Goal: Task Accomplishment & Management: Use online tool/utility

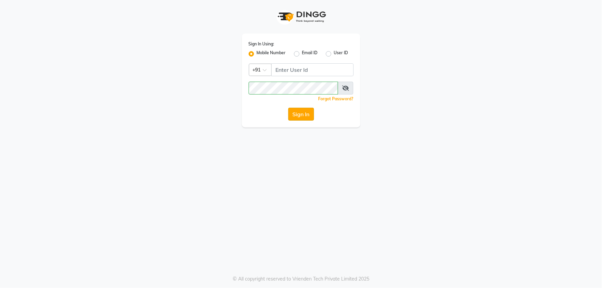
click at [309, 112] on button "Sign In" at bounding box center [301, 114] width 26 height 13
click at [309, 71] on input "Username" at bounding box center [312, 69] width 82 height 13
type input "8468969480"
click at [300, 114] on button "Sign In" at bounding box center [301, 114] width 26 height 13
click at [305, 116] on div "Sign In" at bounding box center [301, 114] width 105 height 13
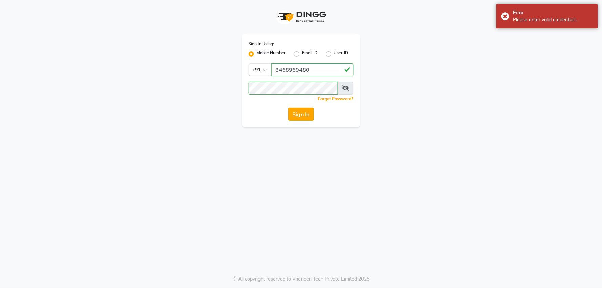
click at [302, 112] on button "Sign In" at bounding box center [301, 114] width 26 height 13
click at [349, 86] on span at bounding box center [346, 88] width 16 height 13
click at [345, 86] on icon at bounding box center [345, 87] width 7 height 5
drag, startPoint x: 345, startPoint y: 86, endPoint x: 298, endPoint y: 129, distance: 64.3
click at [343, 86] on span at bounding box center [346, 88] width 15 height 13
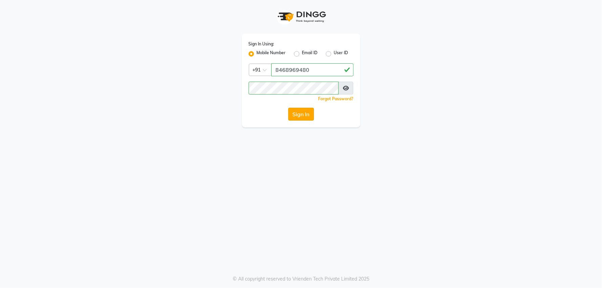
drag, startPoint x: 293, startPoint y: 110, endPoint x: 299, endPoint y: 96, distance: 16.1
click at [293, 110] on button "Sign In" at bounding box center [301, 114] width 26 height 13
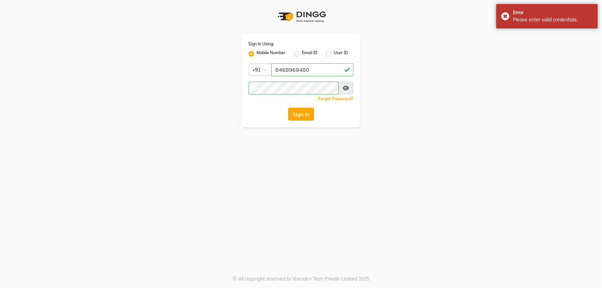
click at [296, 113] on button "Sign In" at bounding box center [301, 114] width 26 height 13
click at [298, 112] on button "Sign In" at bounding box center [301, 114] width 26 height 13
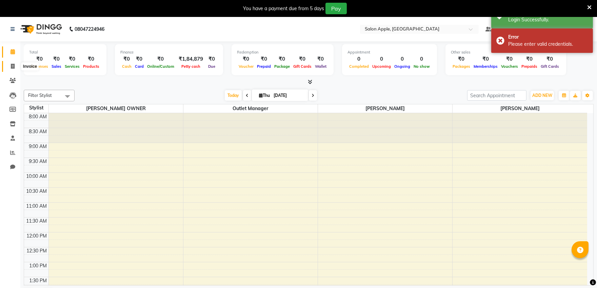
click at [14, 65] on icon at bounding box center [13, 66] width 4 height 5
select select "6774"
select select "service"
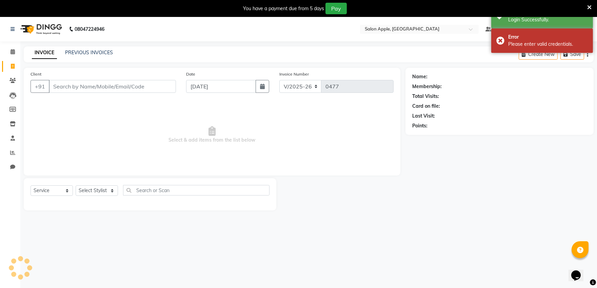
click at [80, 90] on input "Client" at bounding box center [112, 86] width 127 height 13
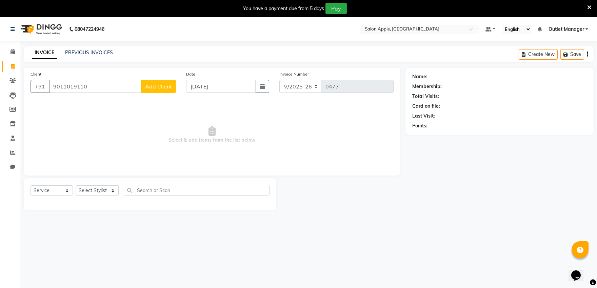
type input "9011019110"
click at [161, 86] on span "Add Client" at bounding box center [158, 86] width 27 height 7
select select "22"
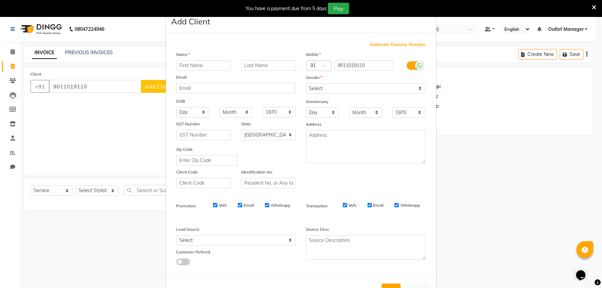
click at [191, 68] on input "text" at bounding box center [204, 65] width 55 height 11
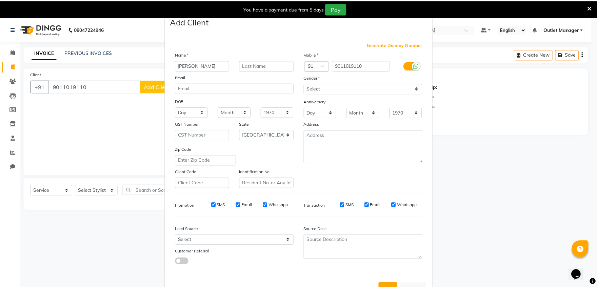
scroll to position [25, 0]
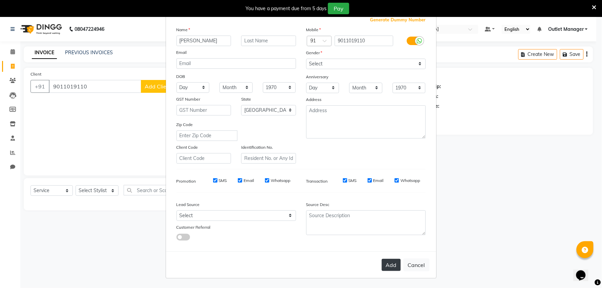
type input "[PERSON_NAME]"
click at [394, 264] on button "Add" at bounding box center [391, 265] width 19 height 12
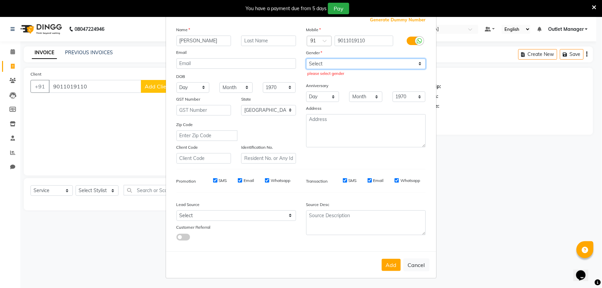
click at [327, 61] on select "Select [DEMOGRAPHIC_DATA] [DEMOGRAPHIC_DATA] Other Prefer Not To Say" at bounding box center [366, 64] width 120 height 11
select select "[DEMOGRAPHIC_DATA]"
click at [306, 59] on select "Select [DEMOGRAPHIC_DATA] [DEMOGRAPHIC_DATA] Other Prefer Not To Say" at bounding box center [366, 64] width 120 height 11
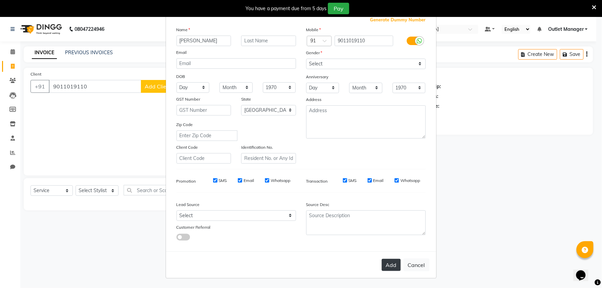
click at [391, 262] on button "Add" at bounding box center [391, 265] width 19 height 12
select select
select select "null"
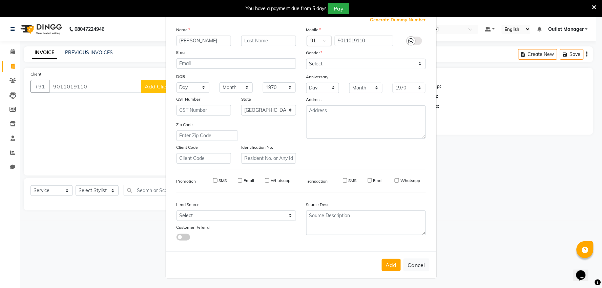
select select
checkbox input "false"
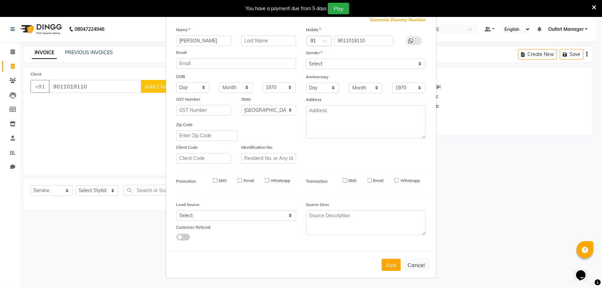
checkbox input "false"
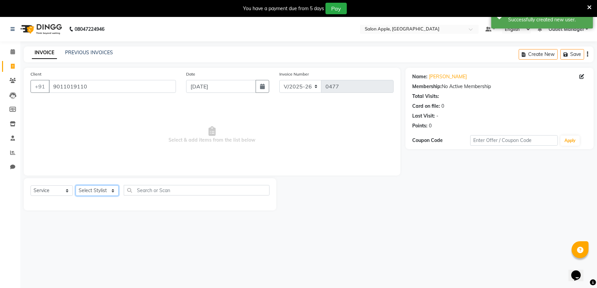
click at [117, 188] on select "Select Stylist abhishek [PERSON_NAME] [PERSON_NAME] Outlet Manager [PERSON_NAME…" at bounding box center [97, 190] width 43 height 11
select select "57881"
click at [76, 186] on select "Select Stylist abhishek [PERSON_NAME] [PERSON_NAME] Outlet Manager [PERSON_NAME…" at bounding box center [97, 190] width 43 height 11
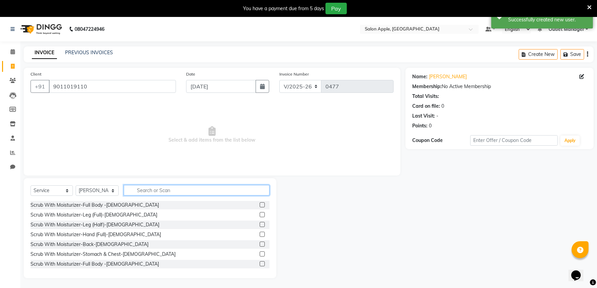
click at [159, 192] on input "text" at bounding box center [197, 190] width 146 height 11
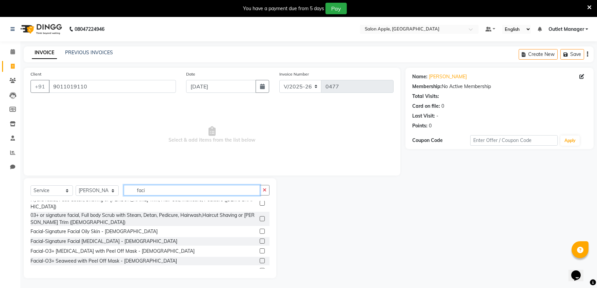
scroll to position [38, 0]
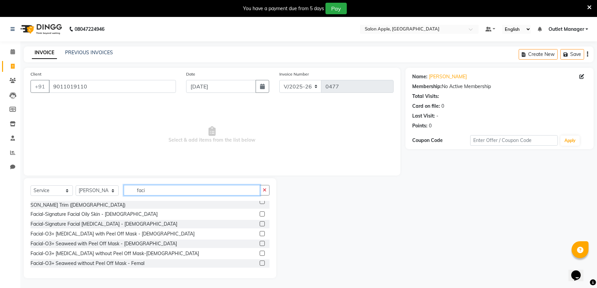
type input "faci"
click at [260, 221] on label at bounding box center [262, 223] width 5 height 5
click at [260, 222] on input "checkbox" at bounding box center [262, 224] width 4 height 4
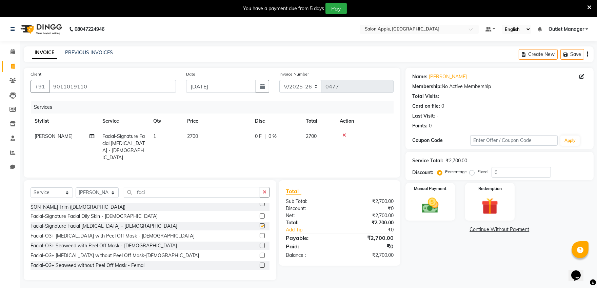
checkbox input "false"
click at [250, 191] on input "faci" at bounding box center [192, 192] width 136 height 11
type input "f"
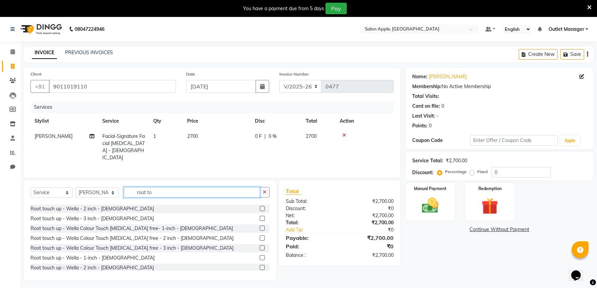
type input "root to"
click at [260, 236] on label at bounding box center [262, 237] width 5 height 5
click at [260, 236] on input "checkbox" at bounding box center [262, 238] width 4 height 4
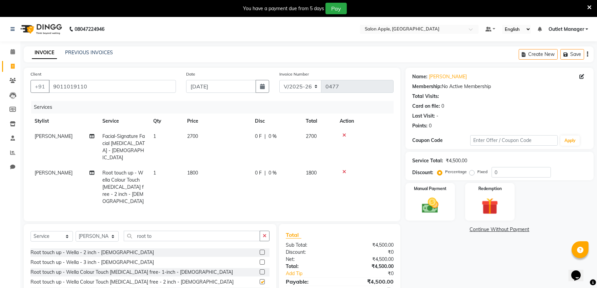
checkbox input "false"
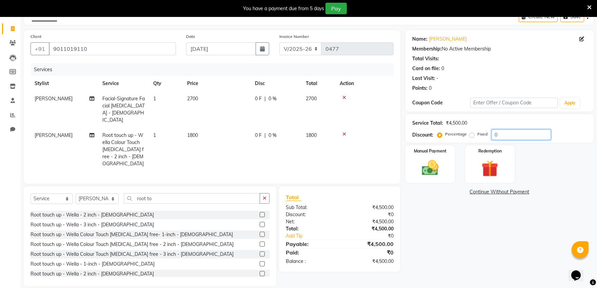
click at [507, 134] on input "0" at bounding box center [520, 134] width 59 height 11
type input "10"
click at [436, 216] on div "Name: [PERSON_NAME] Membership: No Active Membership Total Visits: Card on file…" at bounding box center [501, 158] width 193 height 256
click at [424, 175] on img at bounding box center [430, 168] width 28 height 20
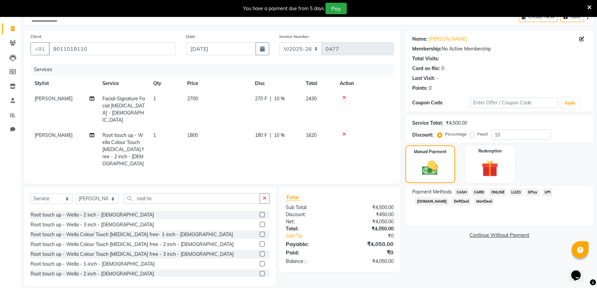
click at [496, 191] on span "ONLINE" at bounding box center [498, 192] width 18 height 8
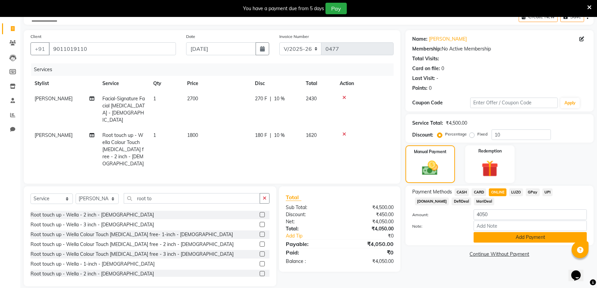
click at [496, 238] on button "Add Payment" at bounding box center [529, 237] width 113 height 11
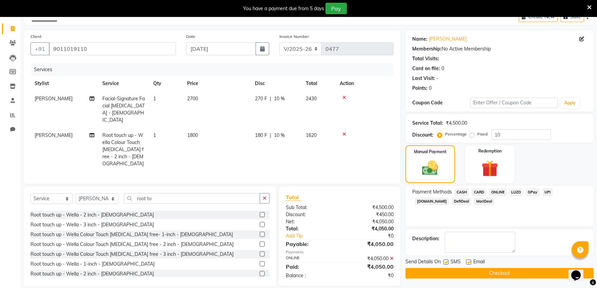
scroll to position [38, 0]
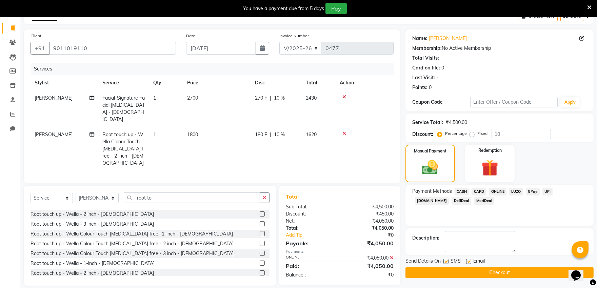
click at [486, 275] on button "Checkout" at bounding box center [499, 272] width 188 height 11
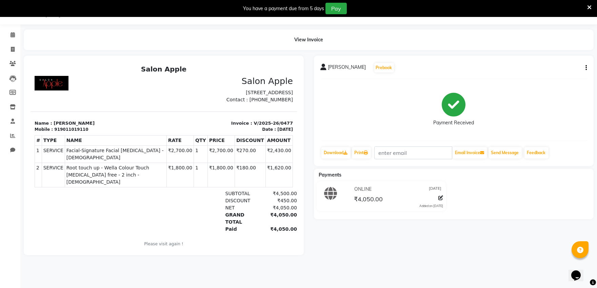
click at [485, 232] on div "[PERSON_NAME] Prebook Payment Received Download Print Email Invoice Send Messag…" at bounding box center [454, 156] width 290 height 200
drag, startPoint x: 8, startPoint y: 46, endPoint x: 12, endPoint y: 46, distance: 3.4
click at [8, 46] on span at bounding box center [13, 50] width 12 height 8
select select "service"
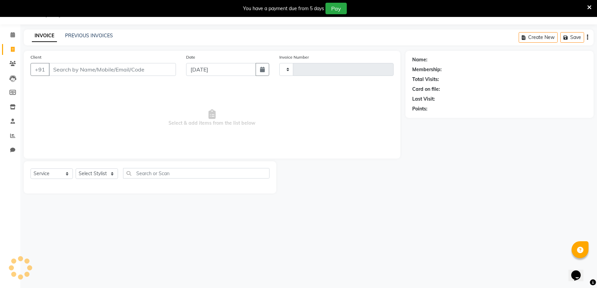
type input "0478"
select select "6774"
click at [83, 35] on link "PREVIOUS INVOICES" at bounding box center [89, 36] width 48 height 6
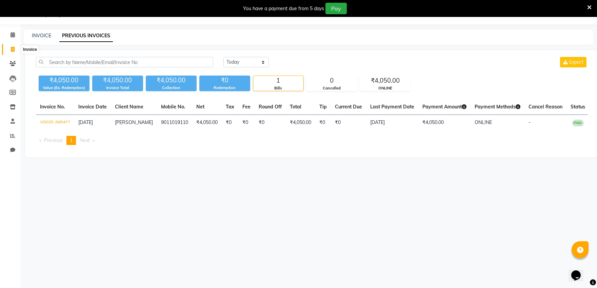
click at [13, 53] on span at bounding box center [13, 50] width 12 height 8
select select "service"
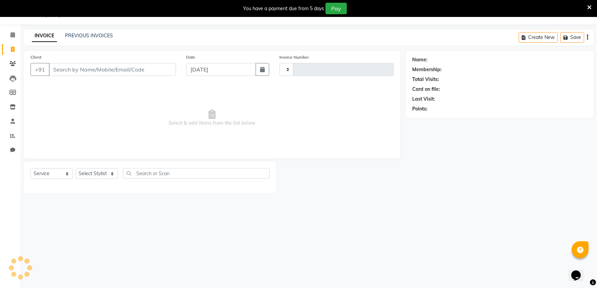
type input "0478"
select select "6774"
click at [9, 135] on span at bounding box center [13, 136] width 12 height 8
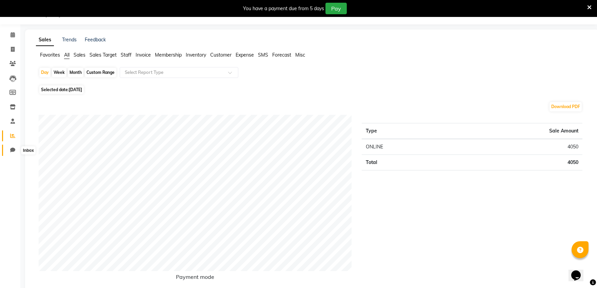
click at [11, 146] on span at bounding box center [13, 150] width 12 height 8
select select "100"
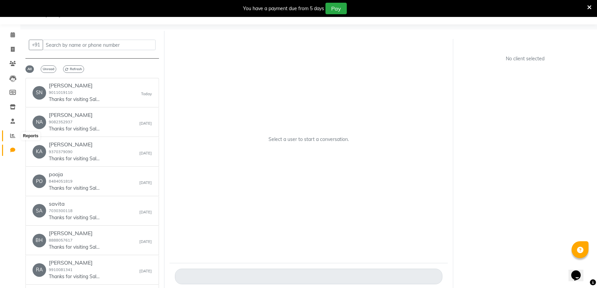
click at [15, 134] on span at bounding box center [13, 136] width 12 height 8
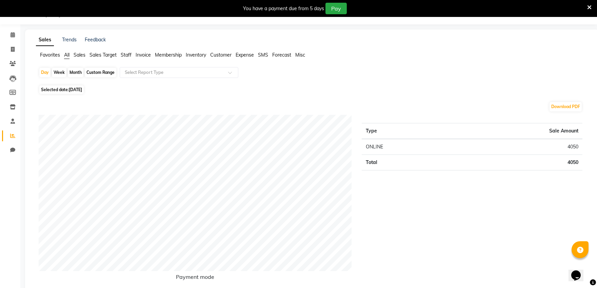
click at [72, 73] on div "Month" at bounding box center [76, 72] width 16 height 9
select select "9"
select select "2025"
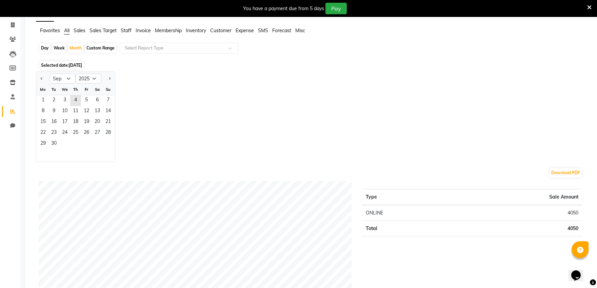
scroll to position [55, 0]
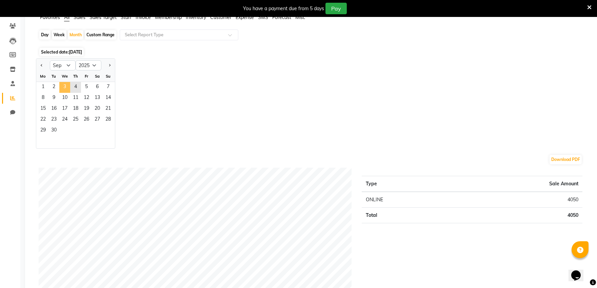
click at [62, 86] on span "3" at bounding box center [64, 87] width 11 height 11
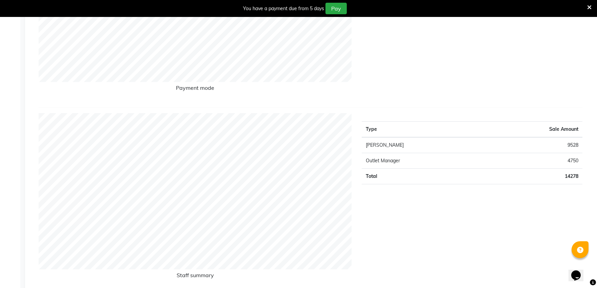
scroll to position [167, 0]
